Goal: Information Seeking & Learning: Learn about a topic

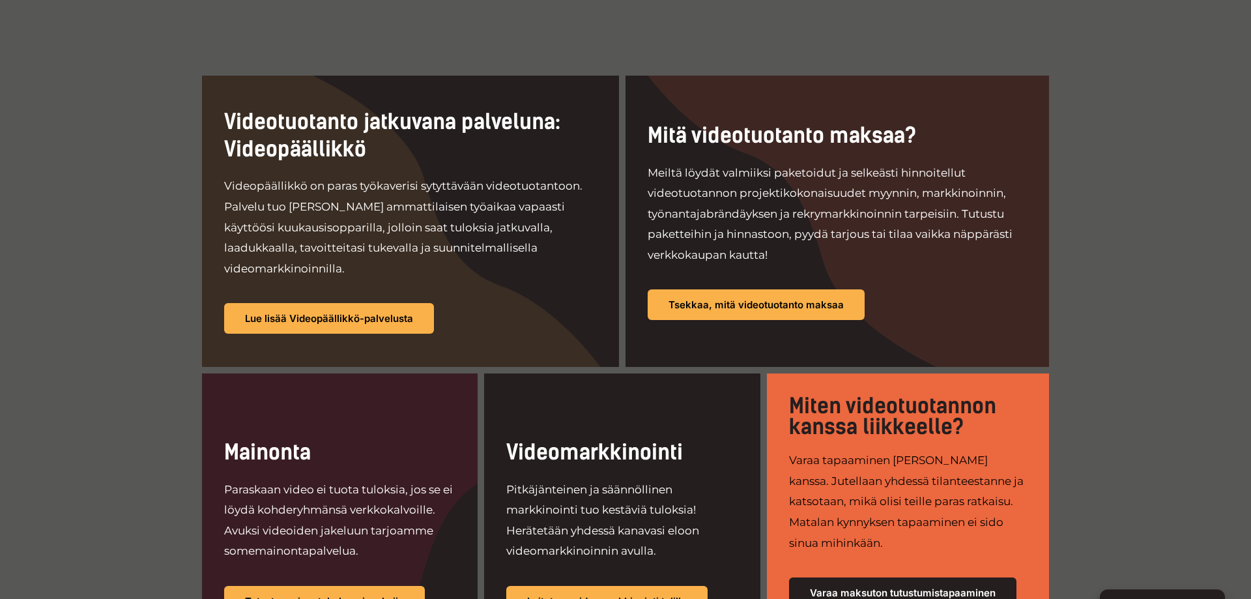
scroll to position [598, 0]
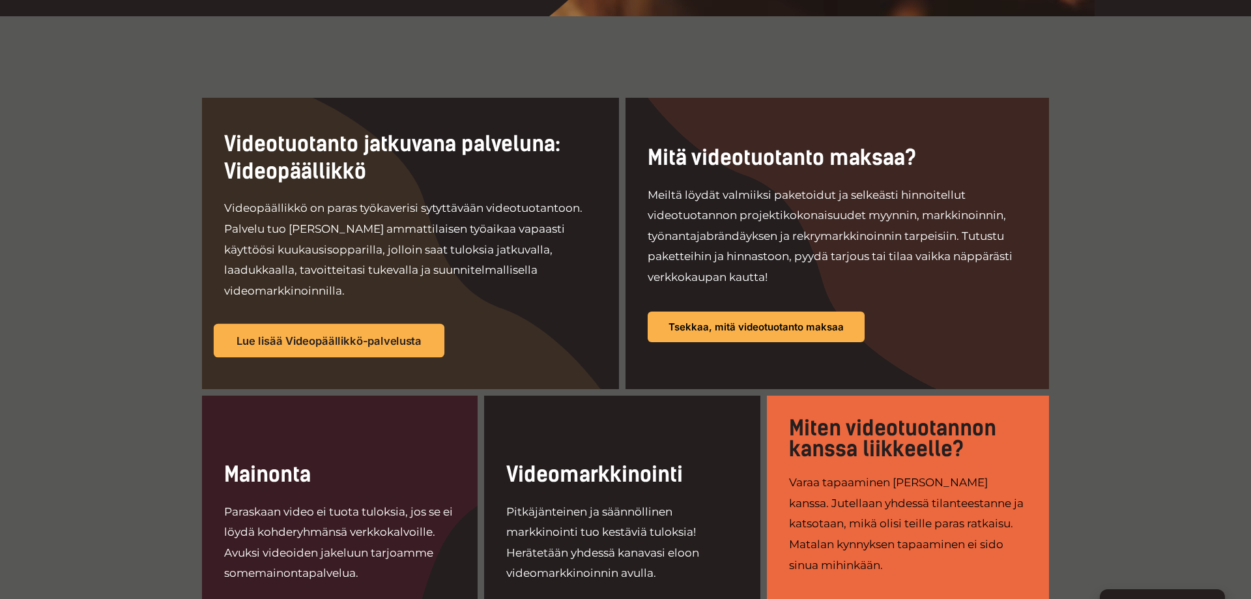
click at [354, 336] on span "Lue lisää Videopäällikkö-palvelusta" at bounding box center [329, 341] width 185 height 11
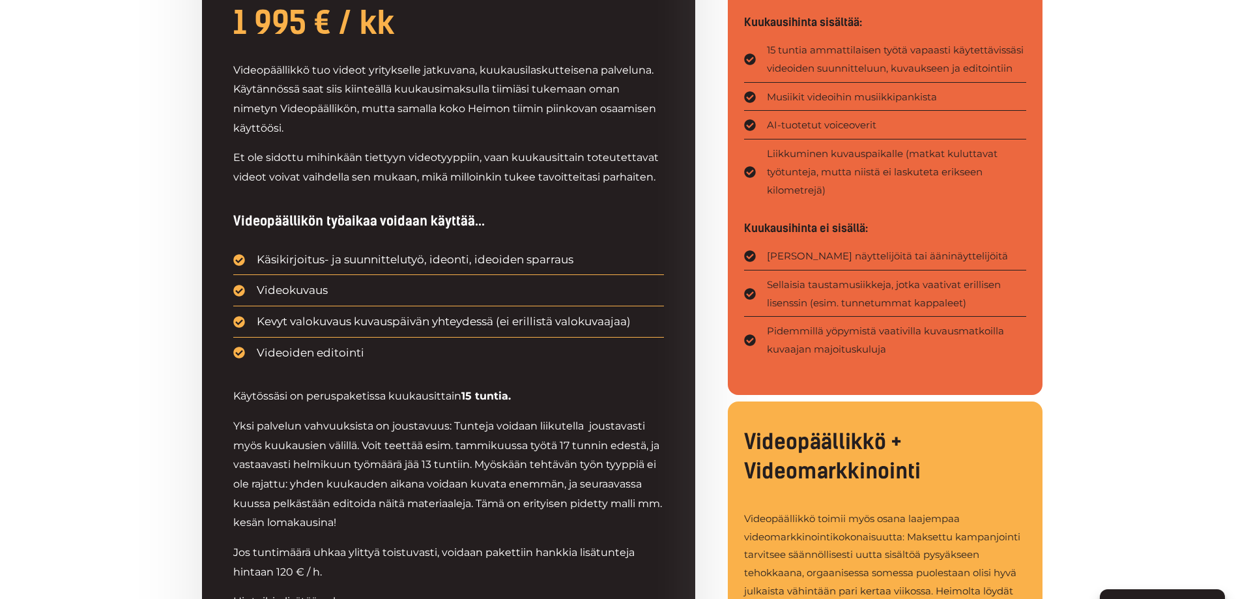
scroll to position [598, 0]
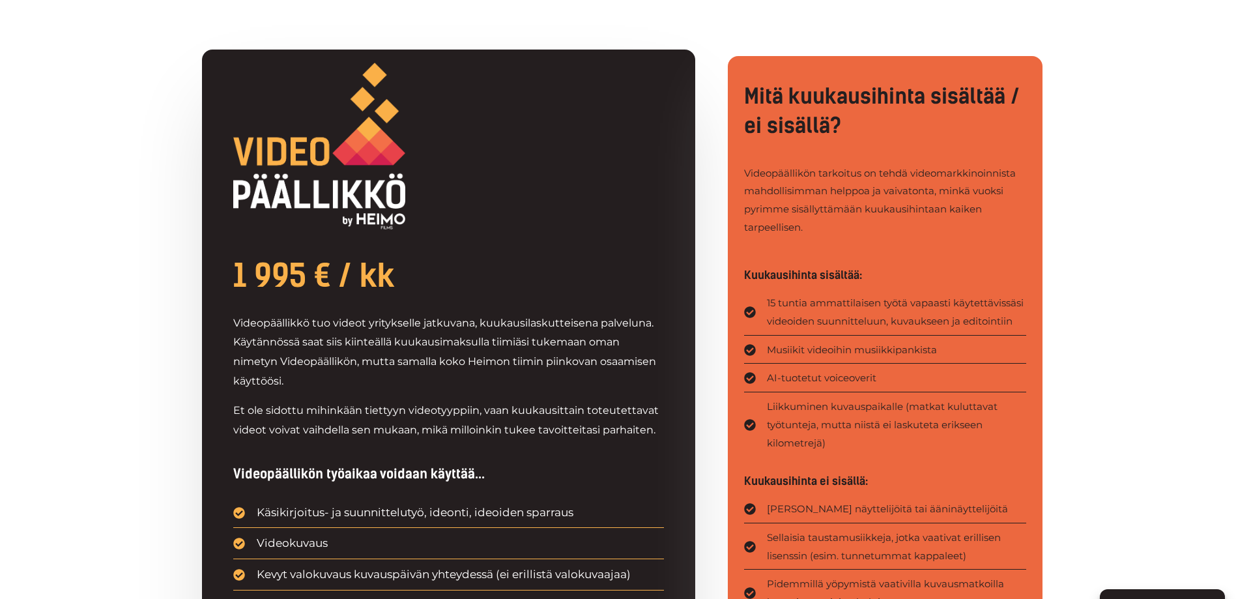
click at [1068, 333] on div "1 995 € / kk Videopäällikkö tuo videot yritykselle jatkuvana, kuukausilaskuttei…" at bounding box center [625, 504] width 1251 height 1014
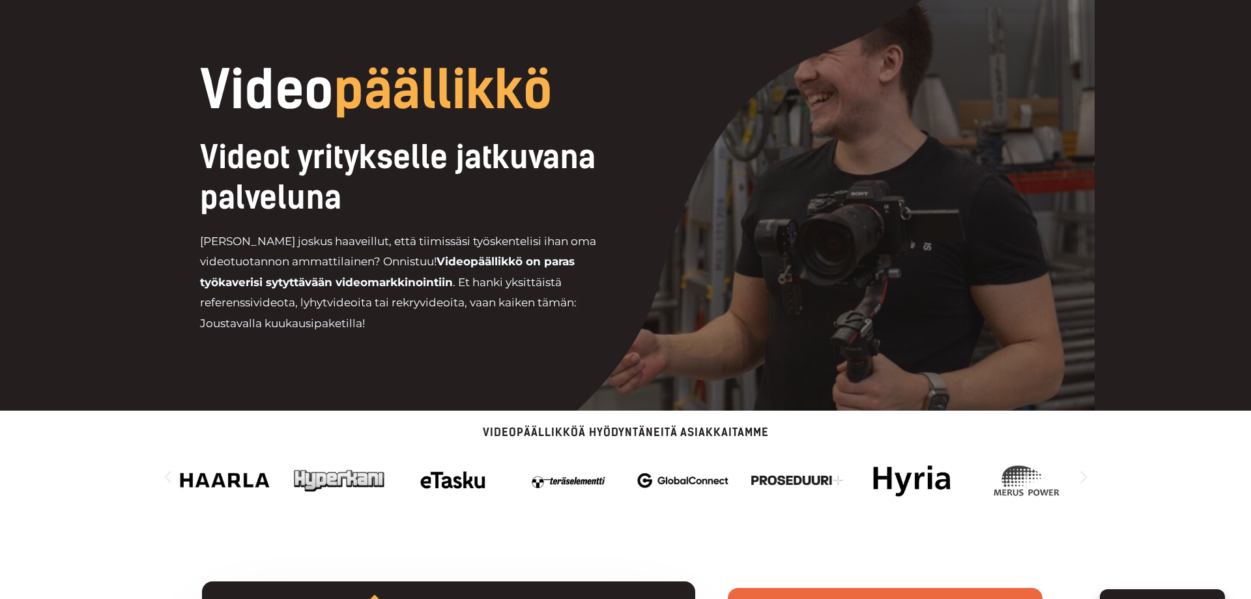
scroll to position [0, 0]
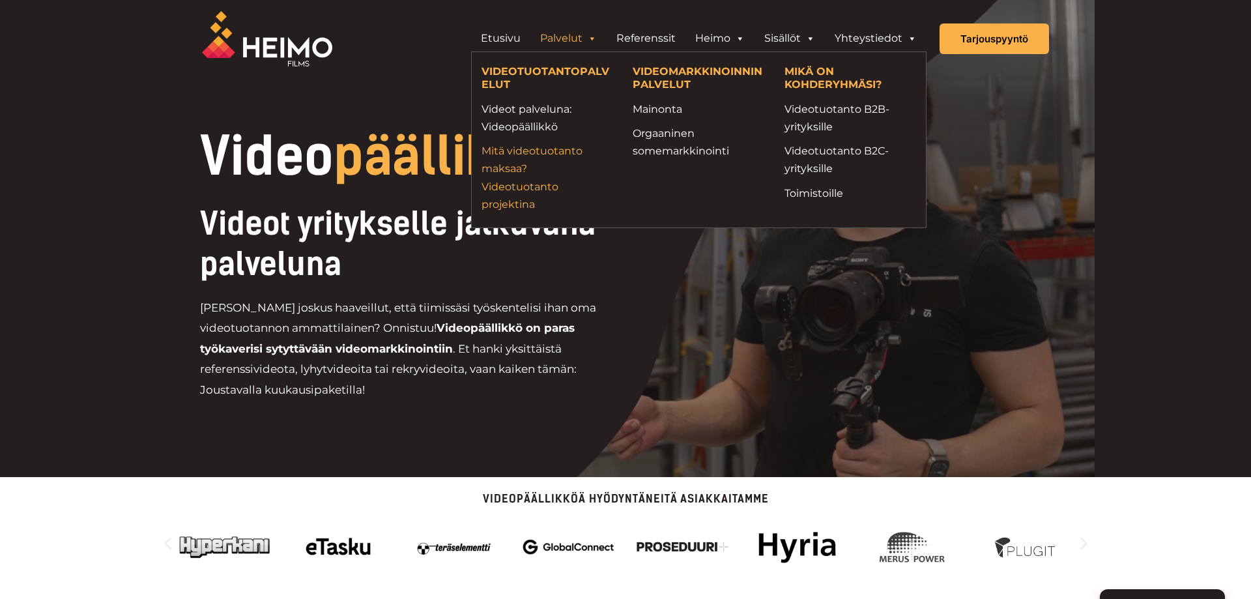
click at [532, 186] on link "Mitä videotuotanto maksaa? Videotuotanto projektina" at bounding box center [548, 177] width 132 height 71
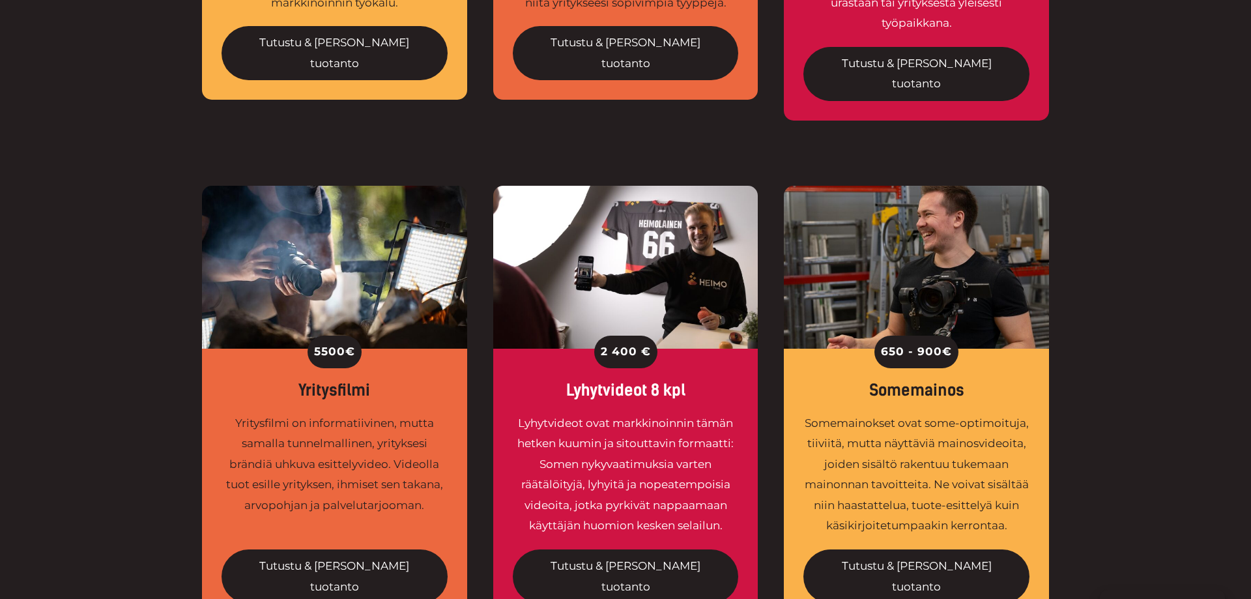
scroll to position [931, 0]
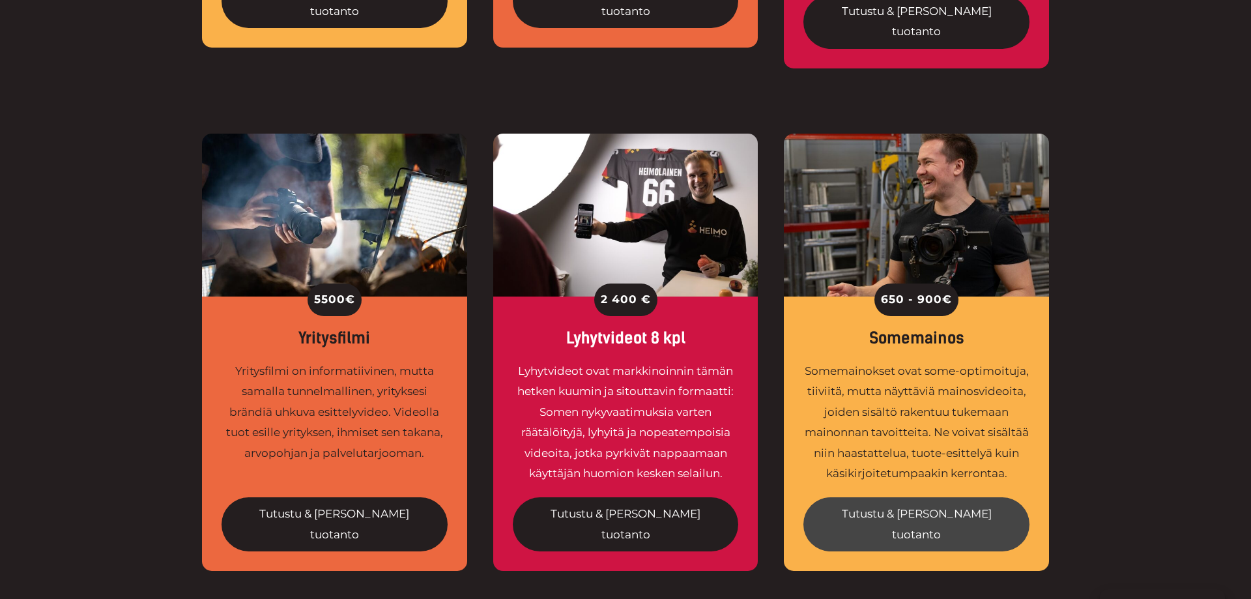
click at [936, 497] on link "Tutustu & tilaa tuotanto" at bounding box center [916, 524] width 226 height 54
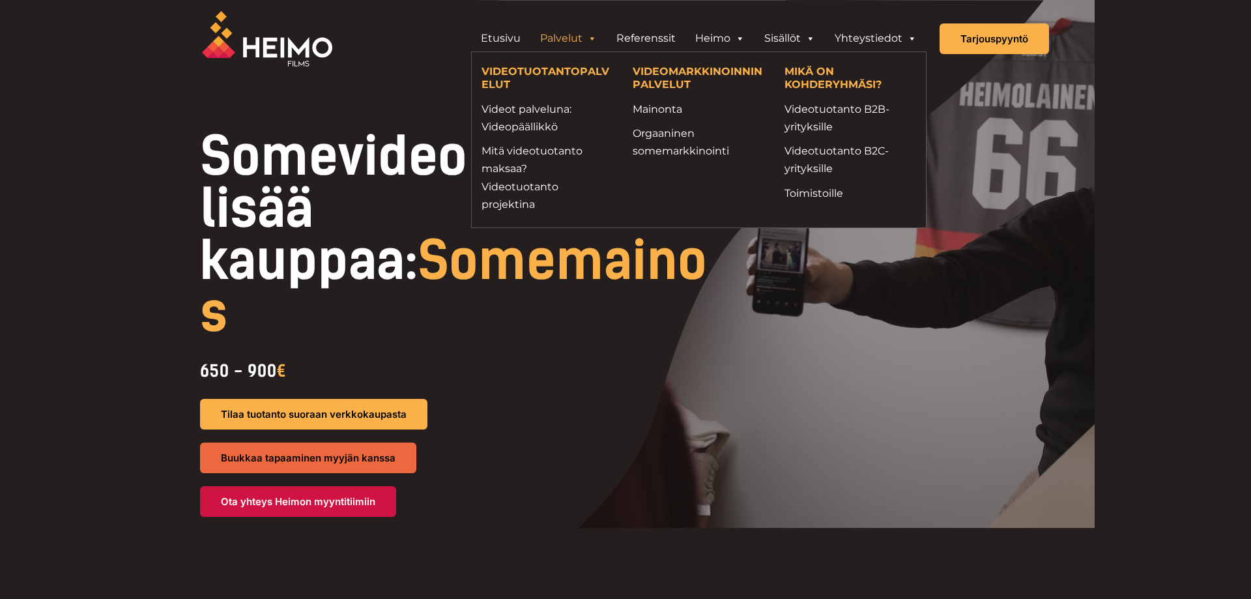
click at [545, 36] on link "Palvelut" at bounding box center [568, 38] width 76 height 26
click at [525, 113] on link "Videot palveluna: Videopäällikkö" at bounding box center [548, 117] width 132 height 35
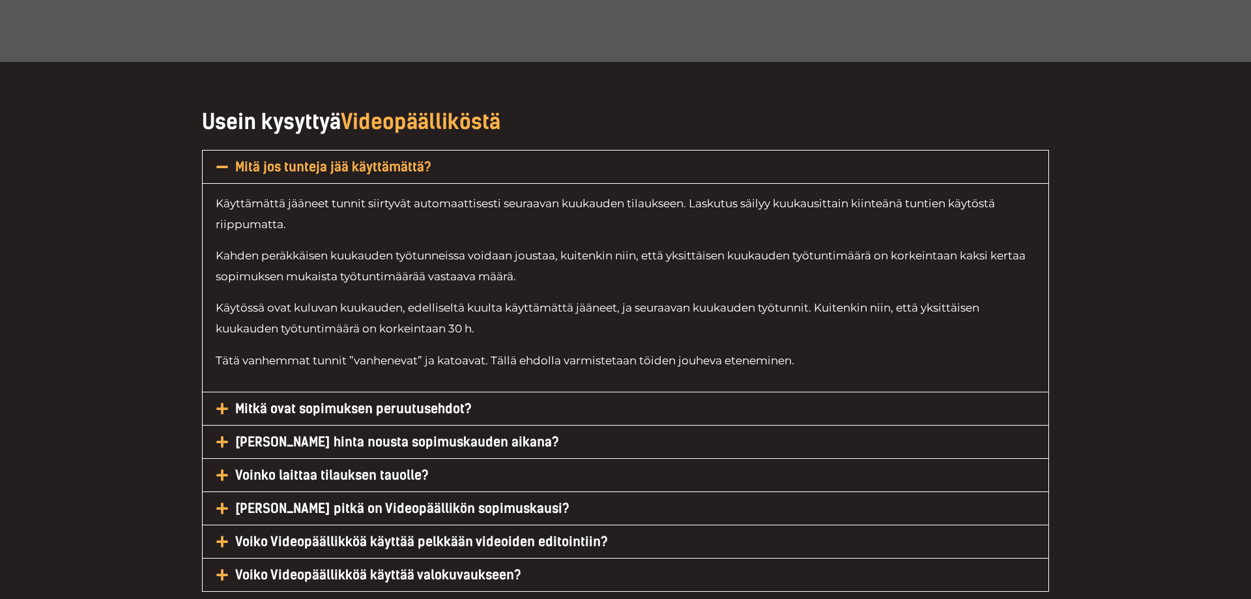
scroll to position [6248, 0]
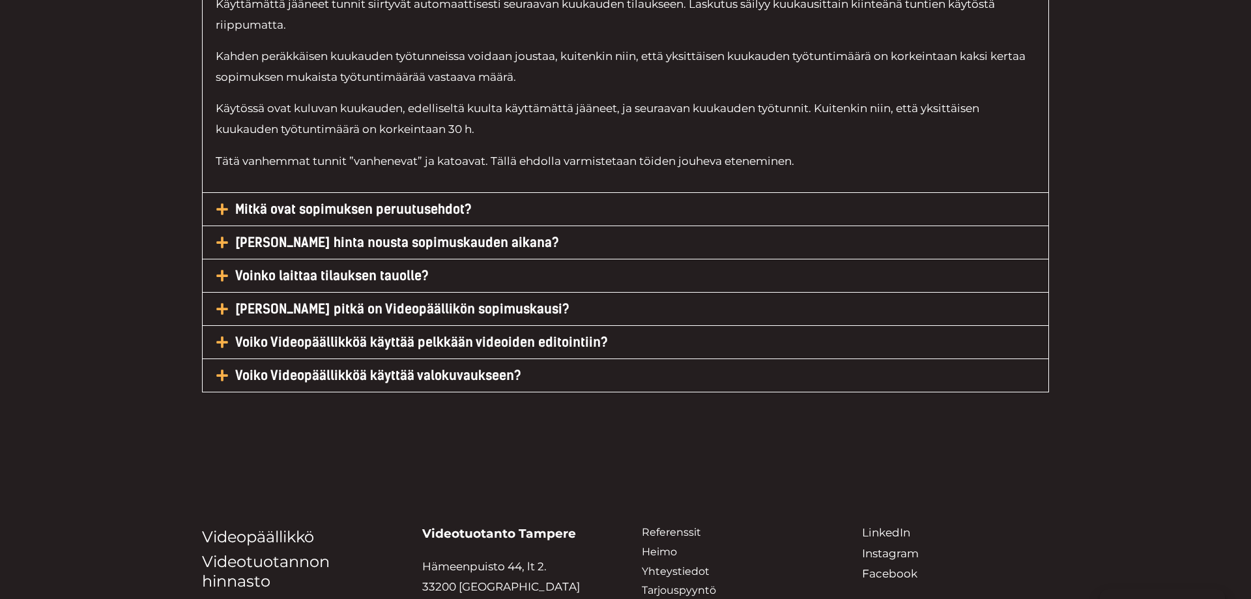
click at [222, 270] on icon at bounding box center [221, 275] width 11 height 11
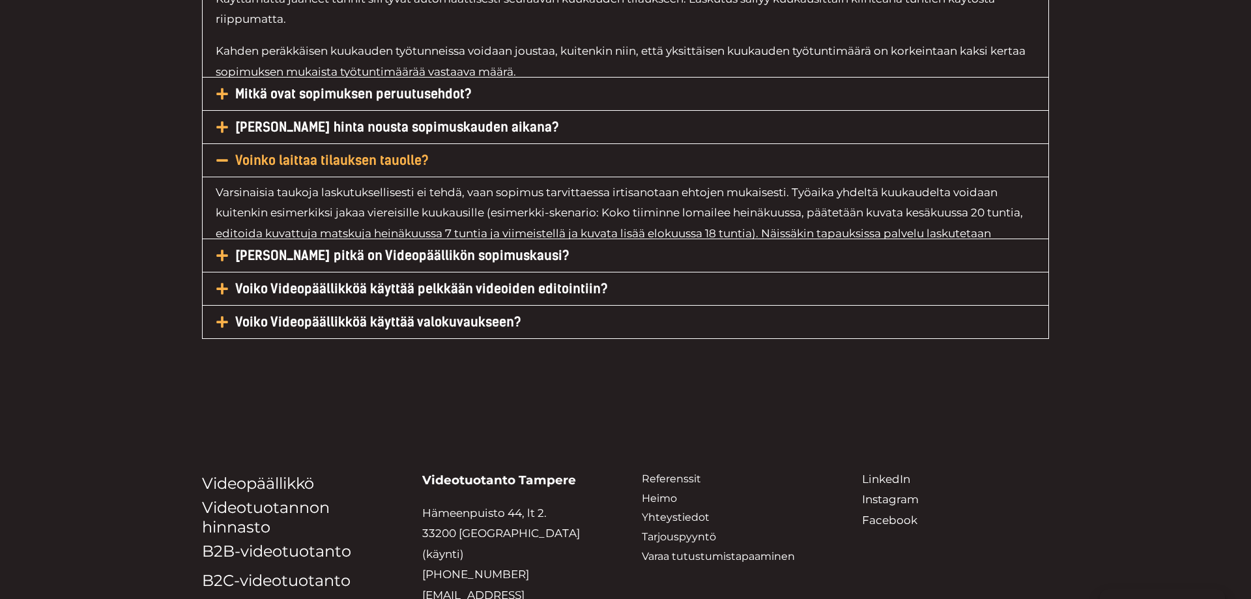
scroll to position [6216, 0]
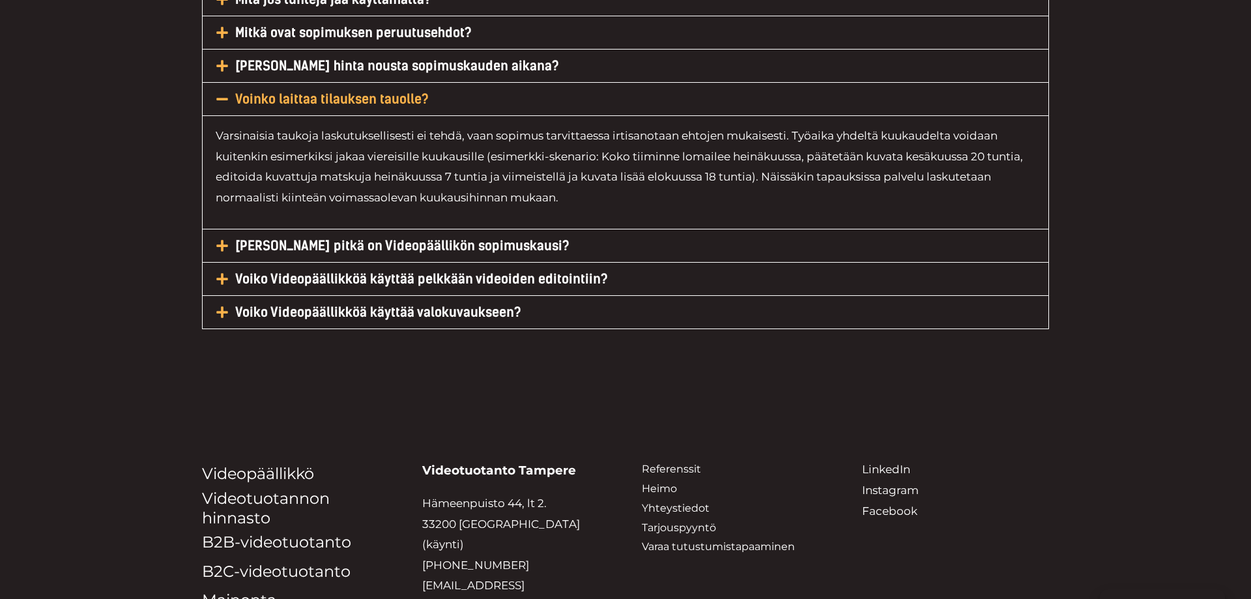
click at [216, 93] on icon at bounding box center [222, 99] width 13 height 13
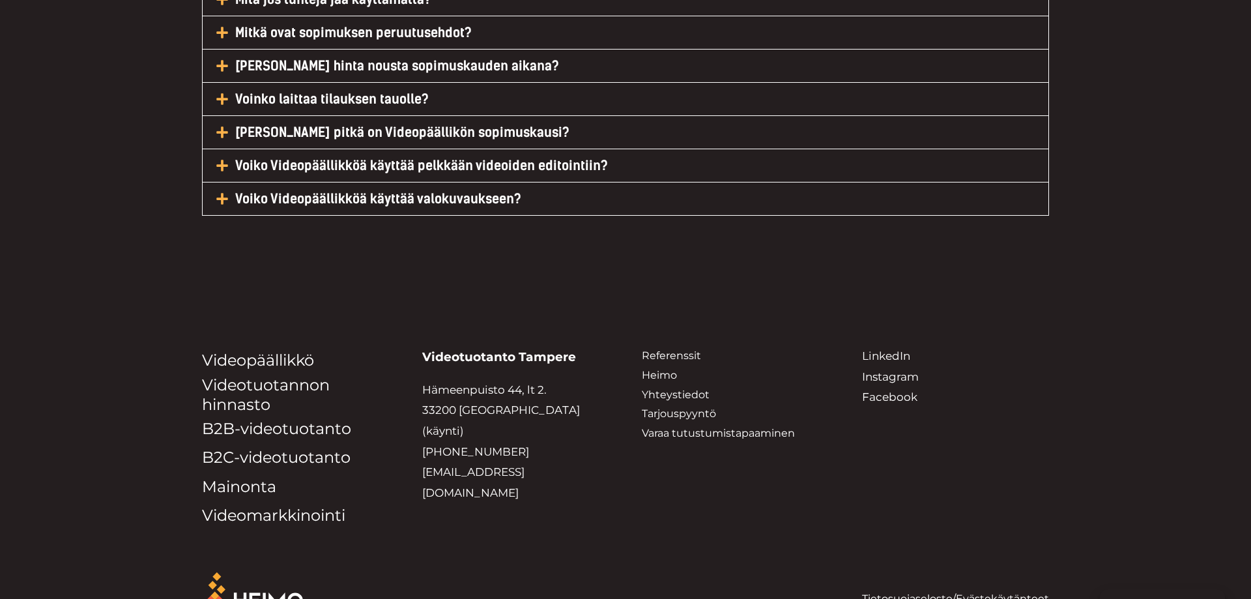
click at [224, 126] on icon at bounding box center [222, 132] width 13 height 13
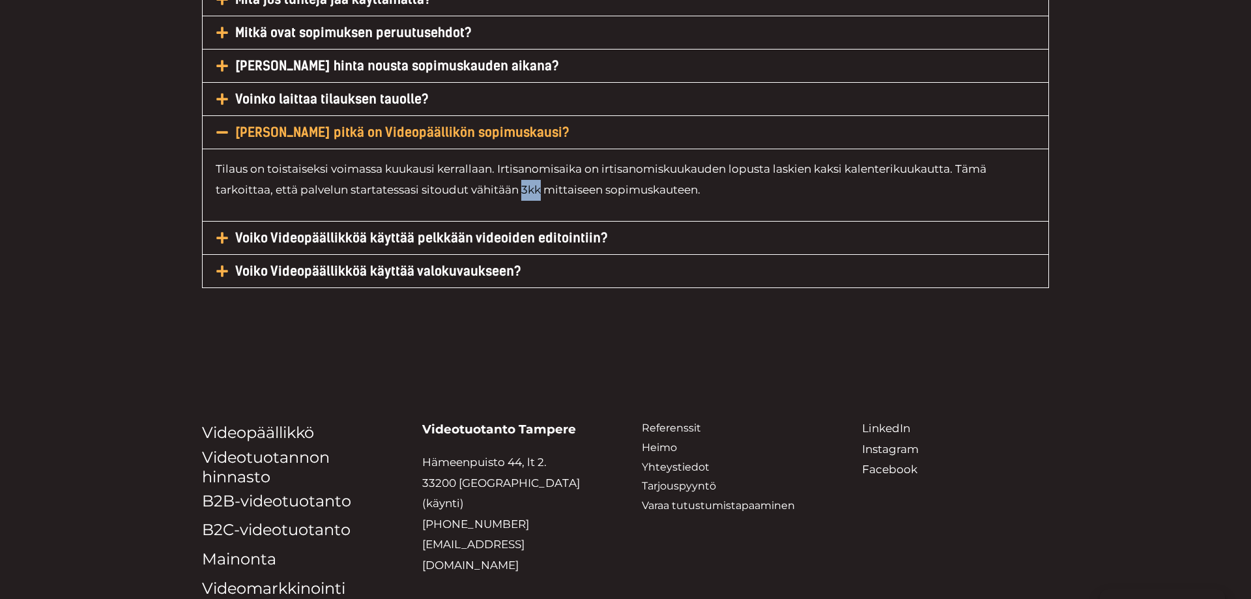
drag, startPoint x: 521, startPoint y: 169, endPoint x: 539, endPoint y: 167, distance: 18.3
click at [539, 167] on p "Tilaus on toistaiseksi voimassa kuukausi kerrallaan. Irtisanomisaika on irtisan…" at bounding box center [626, 179] width 820 height 41
copy p "3kk"
